Goal: Task Accomplishment & Management: Use online tool/utility

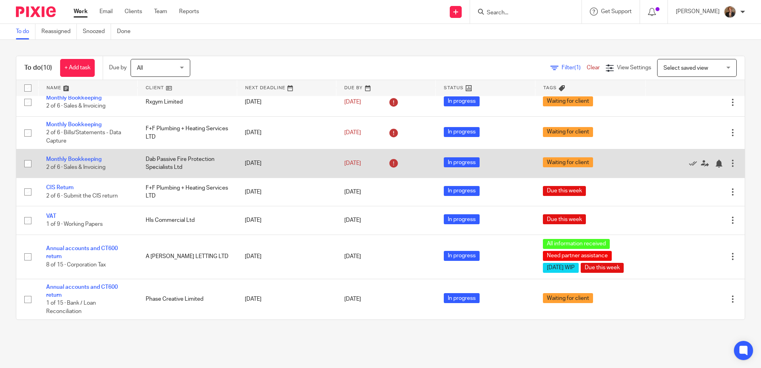
scroll to position [118, 0]
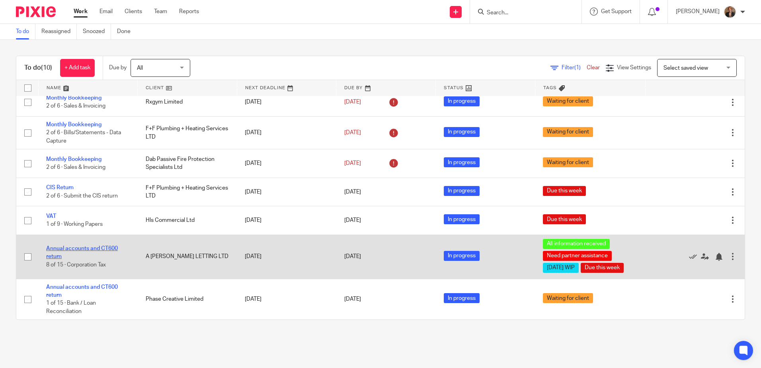
click at [65, 245] on link "Annual accounts and CT600 return" at bounding box center [82, 252] width 72 height 14
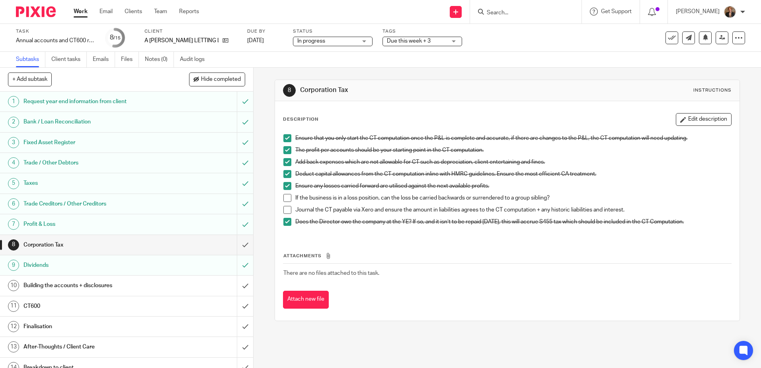
click at [284, 201] on span at bounding box center [287, 198] width 8 height 8
click at [287, 210] on span at bounding box center [287, 210] width 8 height 8
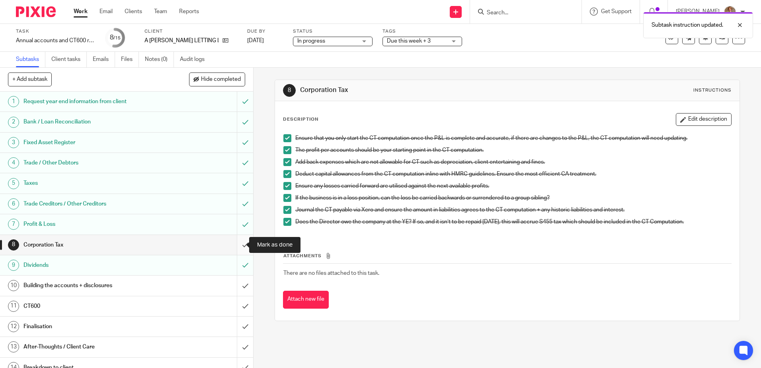
click at [234, 240] on input "submit" at bounding box center [126, 245] width 253 height 20
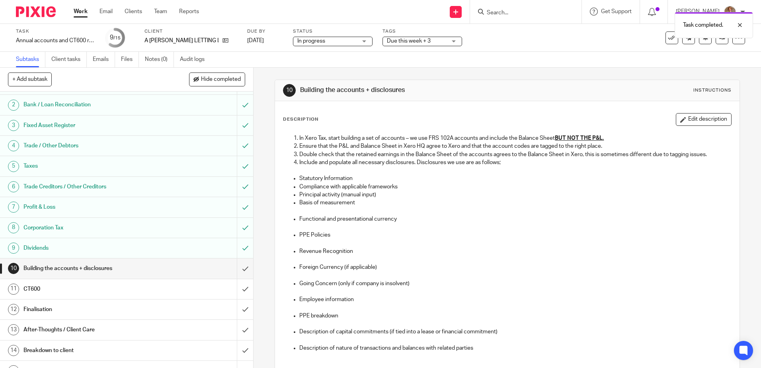
scroll to position [30, 0]
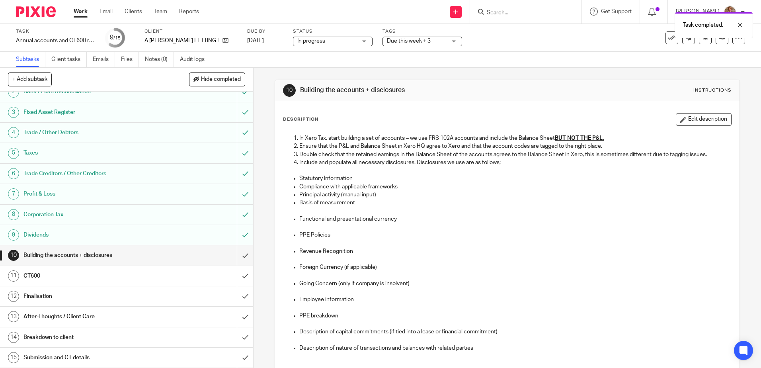
click at [151, 239] on h1 "Dividends" at bounding box center [91, 235] width 137 height 12
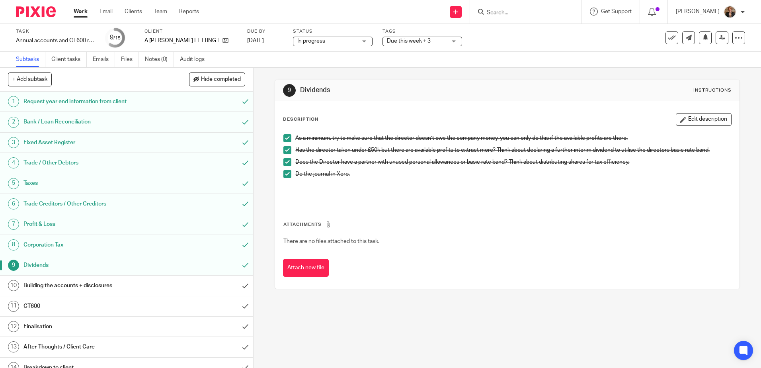
click at [29, 15] on img at bounding box center [36, 11] width 40 height 11
